Goal: Find specific page/section: Find specific page/section

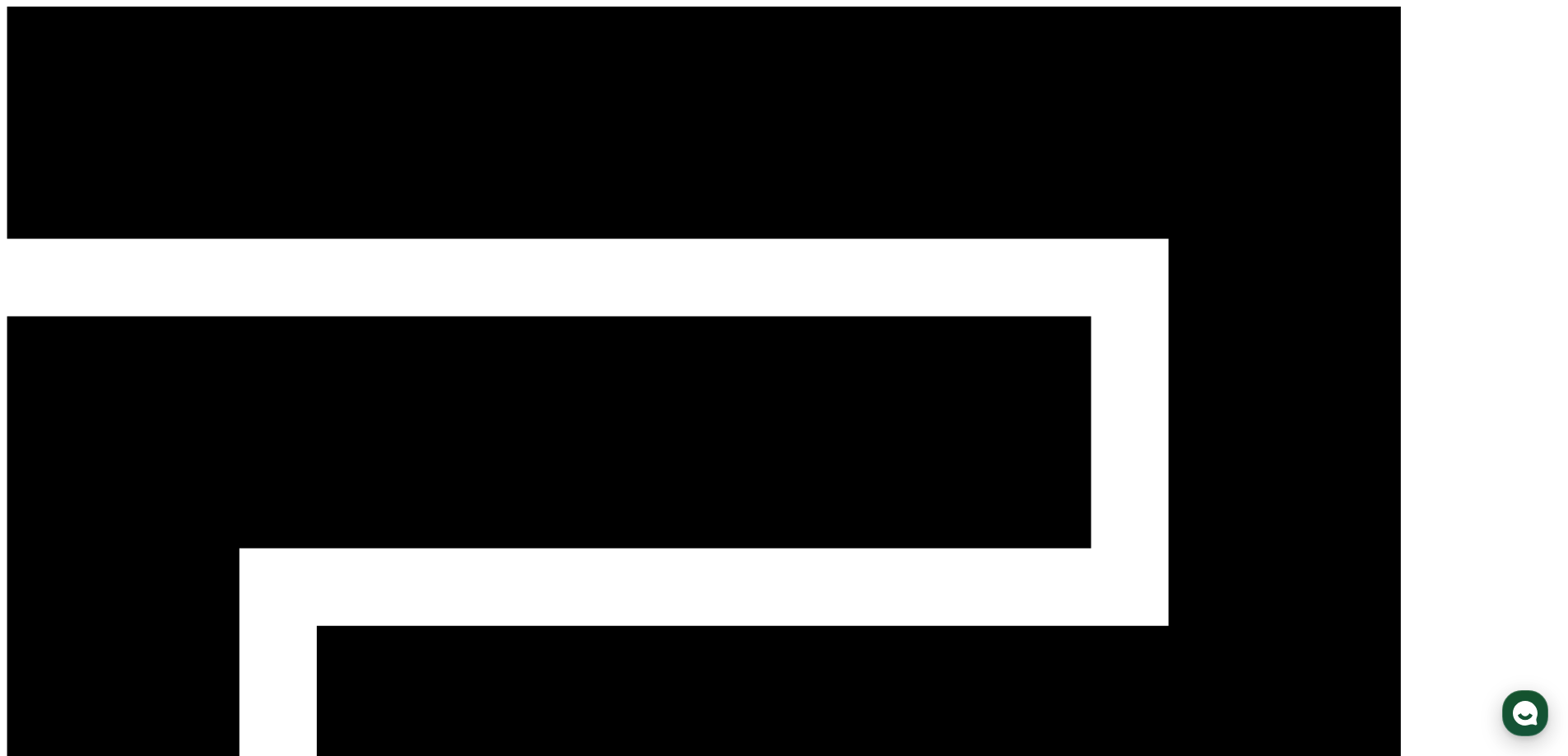
click at [1519, 709] on use "button" at bounding box center [1525, 713] width 25 height 25
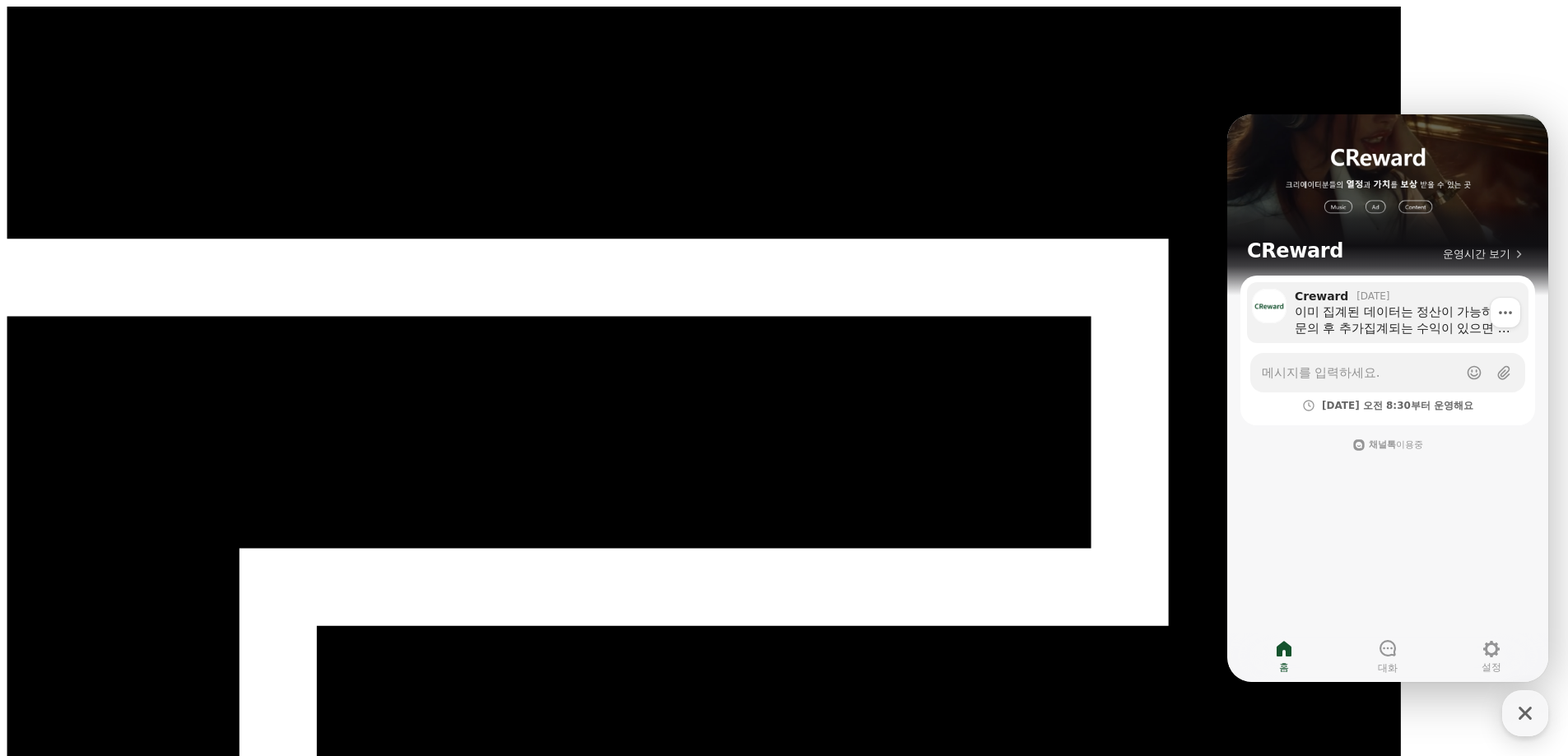
click at [1370, 321] on div "이미 집계된 데이터는 정산이 가능하고, 문의 후 추가집계되는 수익이 있으면 정산서를 따로 발급을 해드리도록 하겠습니다." at bounding box center [1406, 319] width 222 height 33
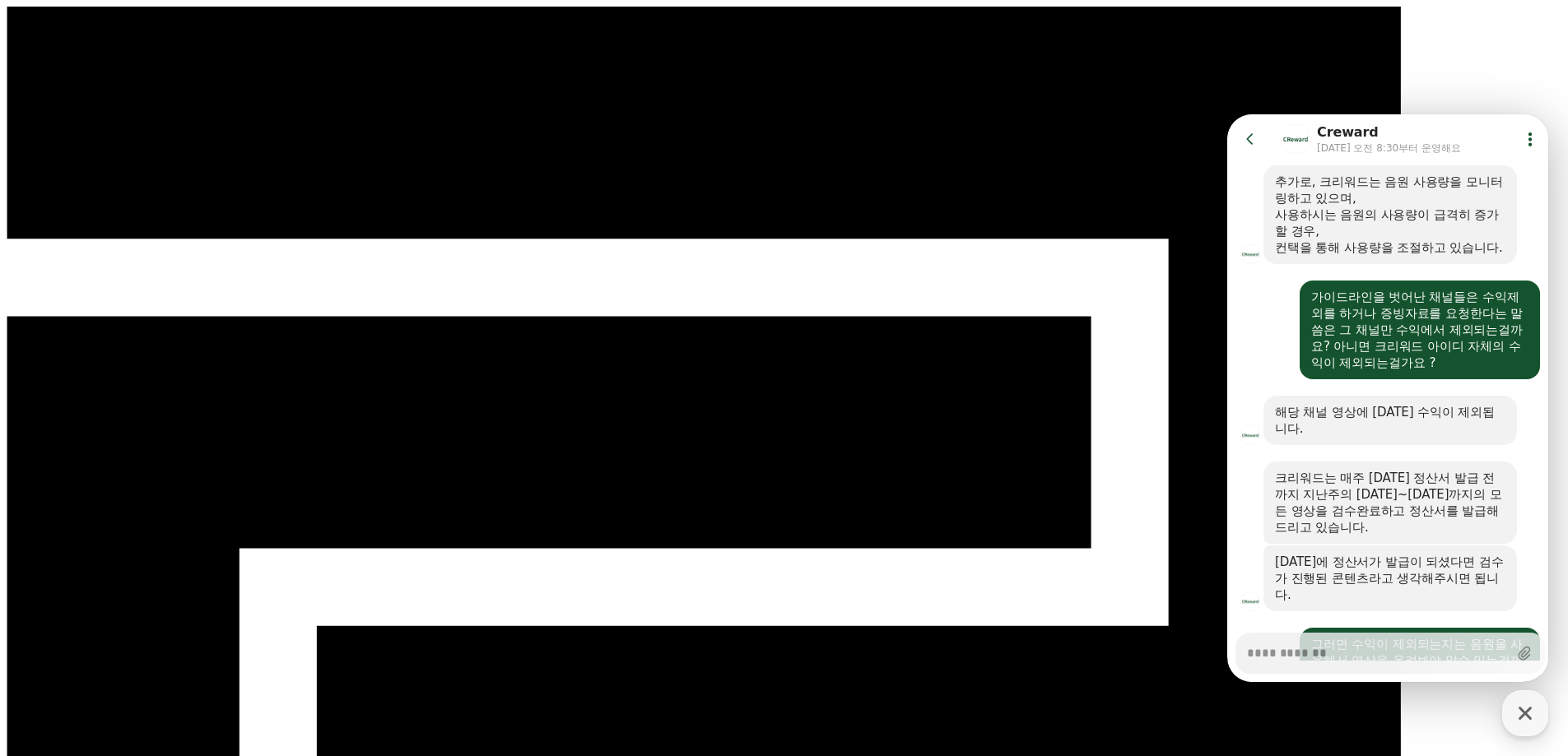
scroll to position [1701, 0]
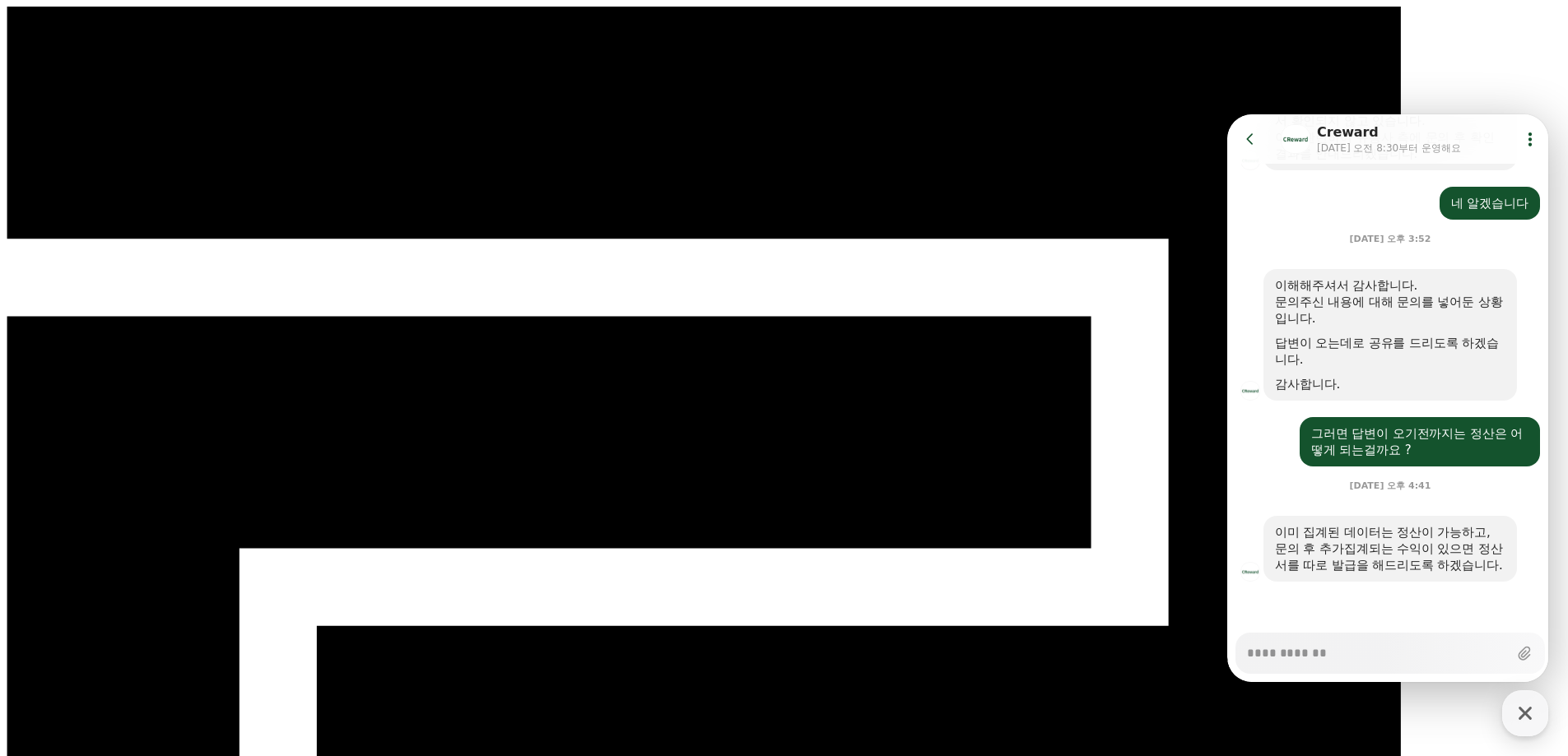
type textarea "*"
click at [1249, 140] on icon at bounding box center [1249, 138] width 7 height 11
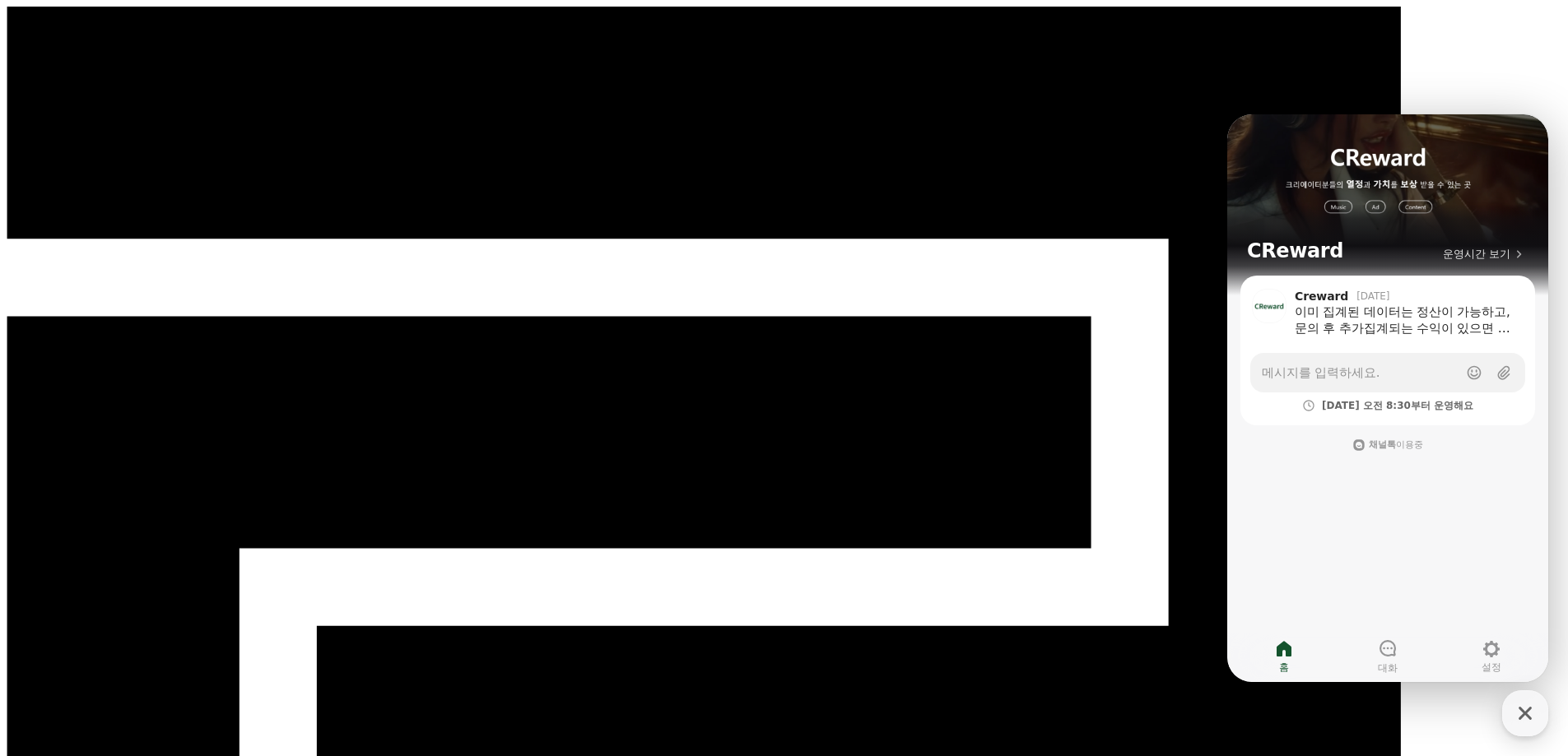
click at [1286, 31] on div "CReward 3" at bounding box center [784, 631] width 1555 height 1249
